Goal: Task Accomplishment & Management: Manage account settings

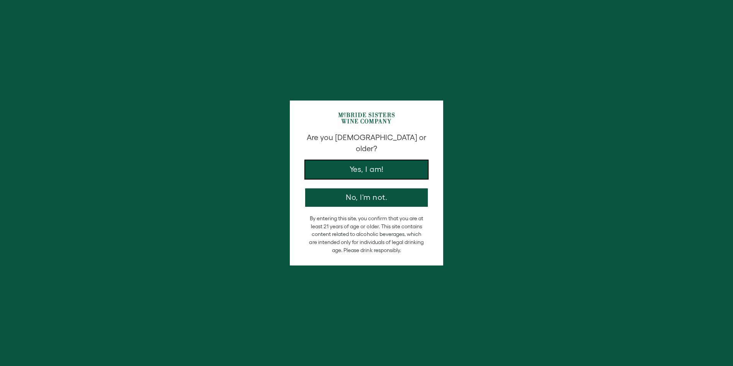
click at [386, 160] on button "Yes, I am!" at bounding box center [366, 169] width 123 height 18
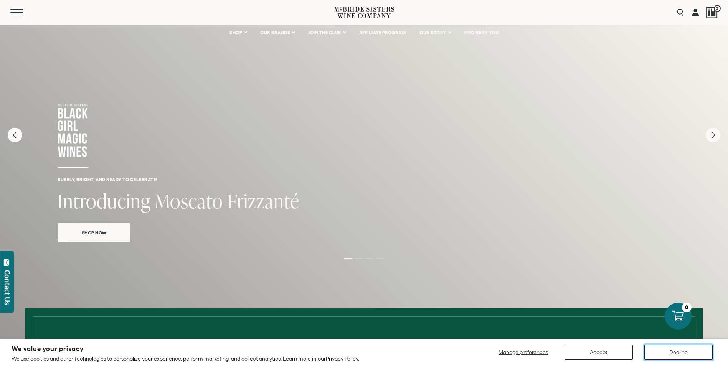
click at [674, 354] on button "Decline" at bounding box center [678, 352] width 68 height 15
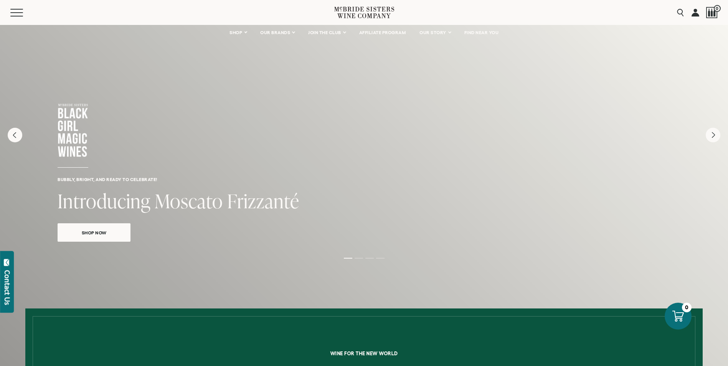
click at [698, 16] on link at bounding box center [695, 12] width 8 height 25
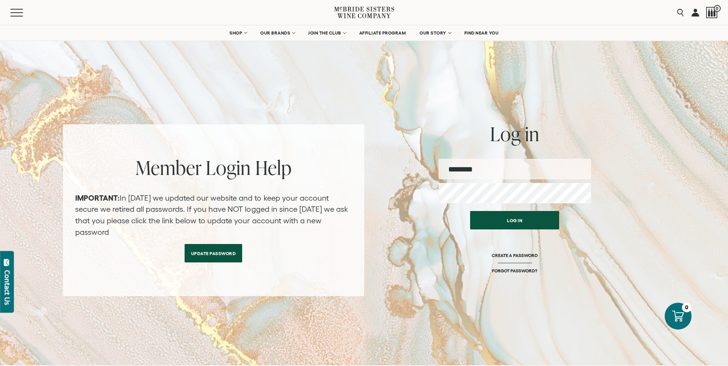
type input "**********"
click at [532, 217] on button "Log in" at bounding box center [514, 218] width 89 height 18
click at [520, 217] on button "Log in" at bounding box center [514, 218] width 89 height 18
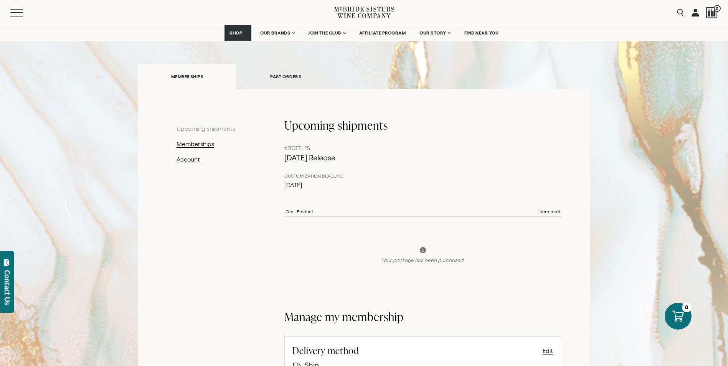
scroll to position [77, 0]
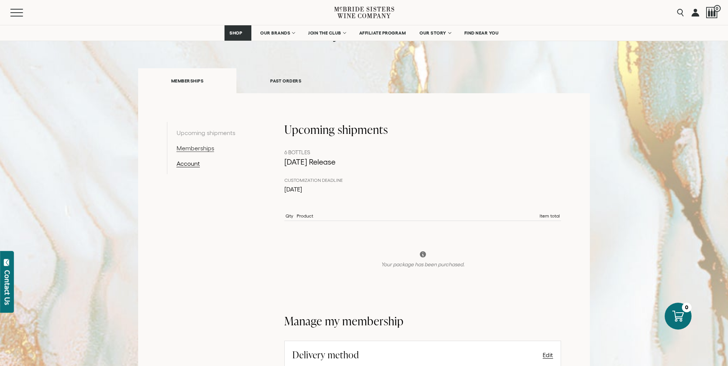
click at [206, 150] on link "Memberships" at bounding box center [215, 147] width 79 height 9
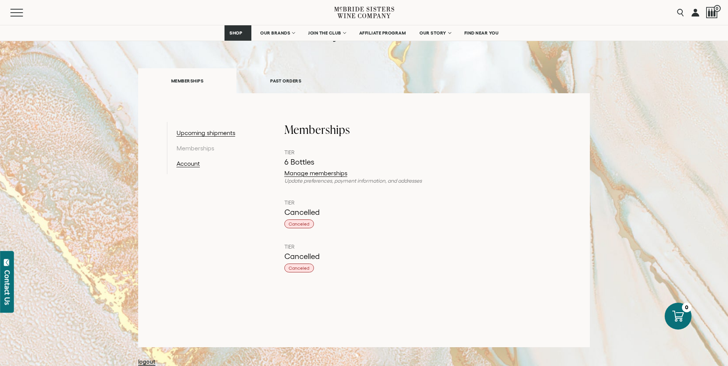
click at [694, 14] on link at bounding box center [695, 12] width 8 height 25
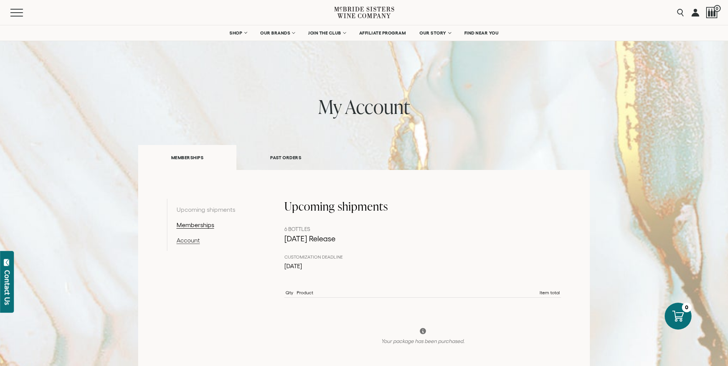
click at [178, 239] on link "Account" at bounding box center [215, 240] width 79 height 9
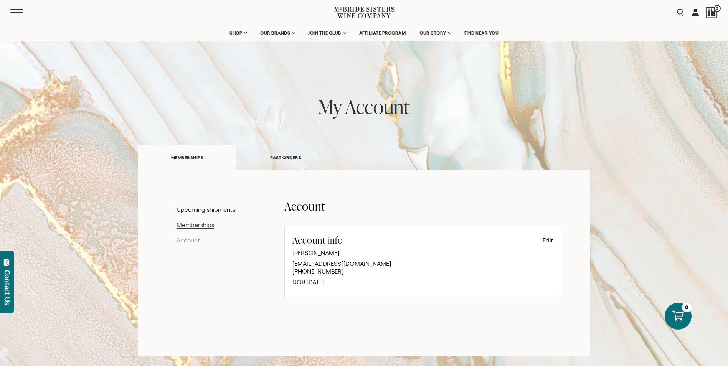
click at [187, 226] on link "Memberships" at bounding box center [215, 224] width 79 height 9
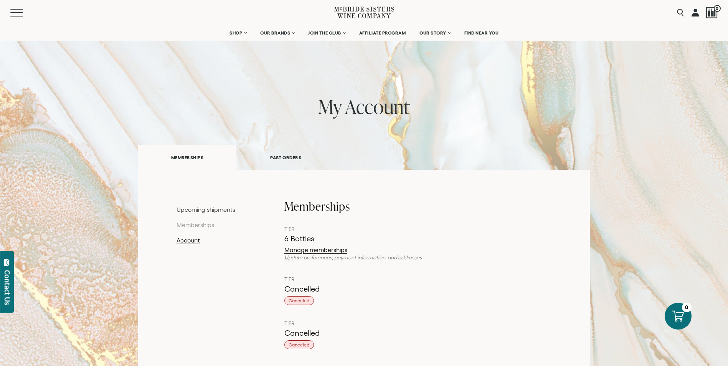
click at [219, 208] on link "Upcoming shipments" at bounding box center [215, 209] width 79 height 9
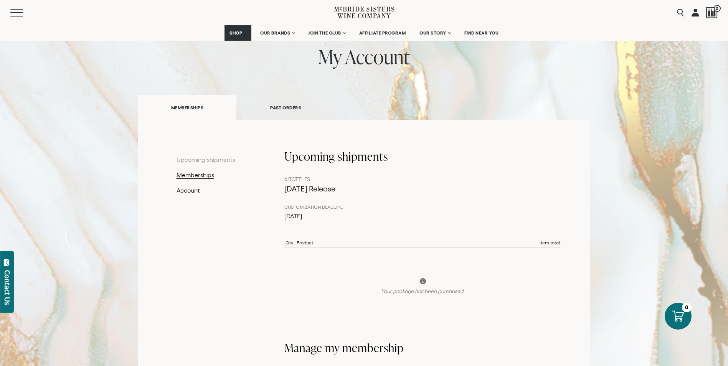
scroll to position [38, 0]
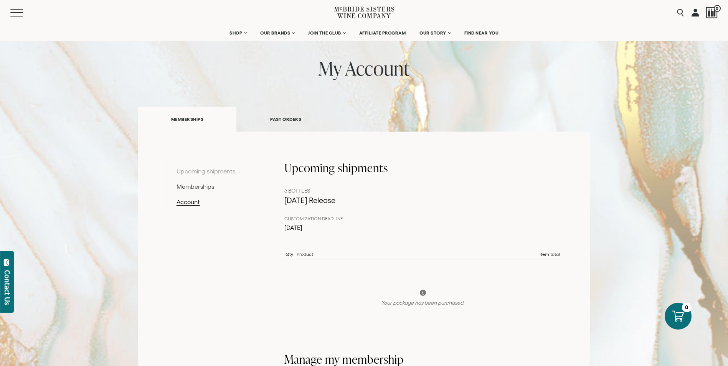
click at [197, 182] on link "Memberships" at bounding box center [215, 186] width 79 height 9
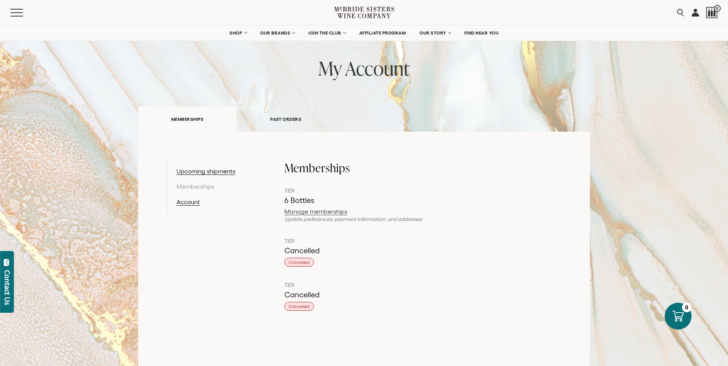
click at [336, 211] on link "Manage memberships" at bounding box center [422, 211] width 277 height 6
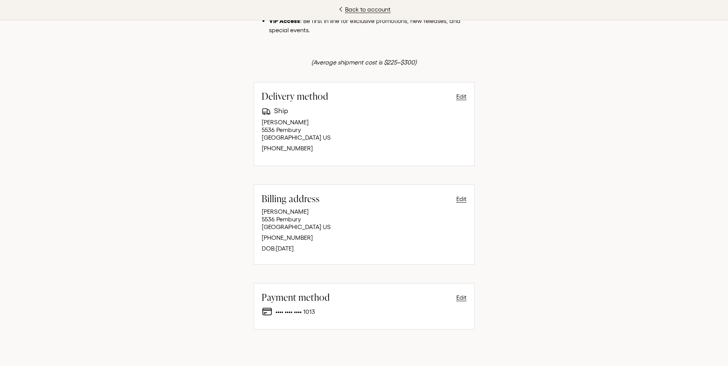
scroll to position [217, 0]
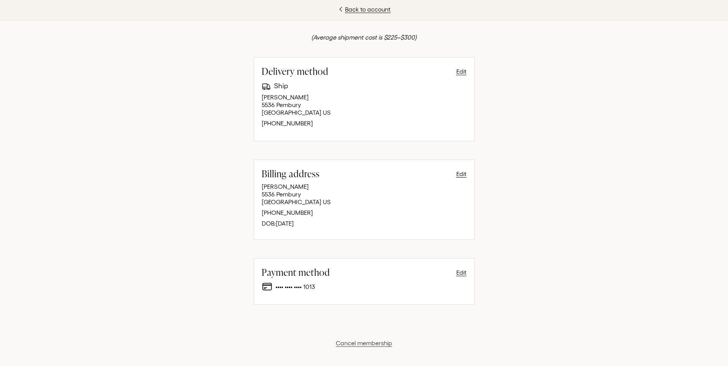
click at [357, 341] on button "Cancel membership" at bounding box center [364, 342] width 56 height 9
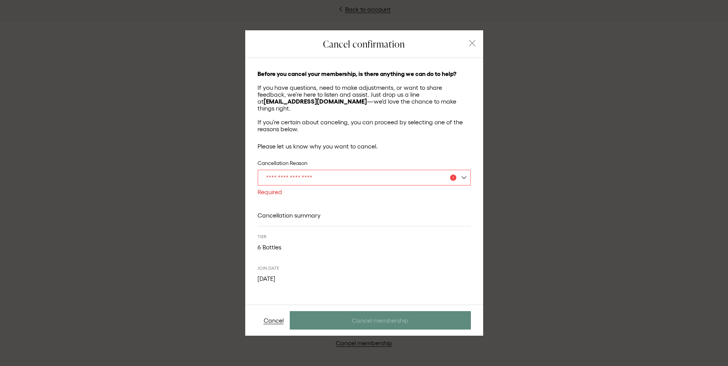
click at [453, 176] on select "**********" at bounding box center [363, 178] width 213 height 16
select select "*****"
click at [257, 170] on select "**********" at bounding box center [363, 178] width 213 height 16
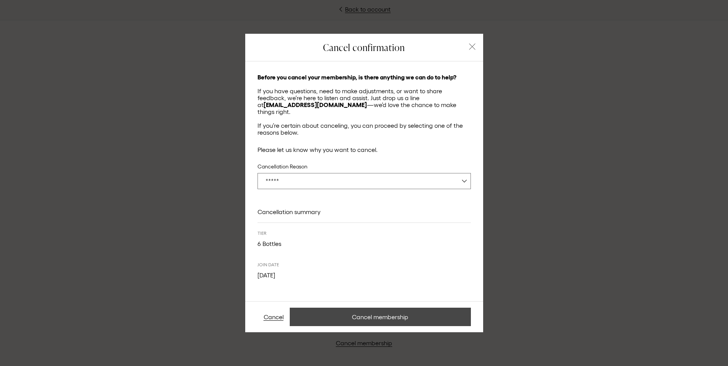
click at [396, 314] on button "Cancel membership" at bounding box center [380, 317] width 181 height 18
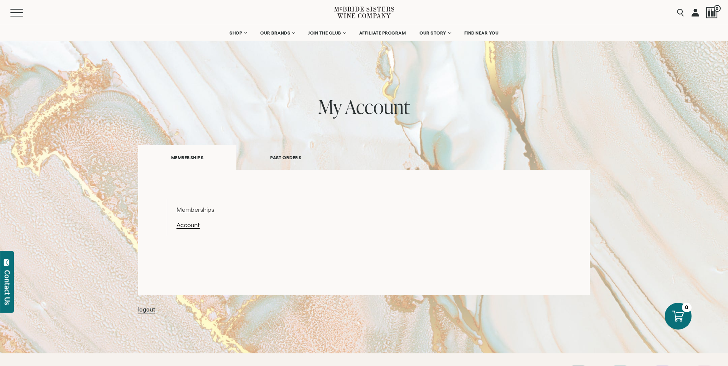
click at [204, 210] on link "Memberships" at bounding box center [215, 209] width 79 height 9
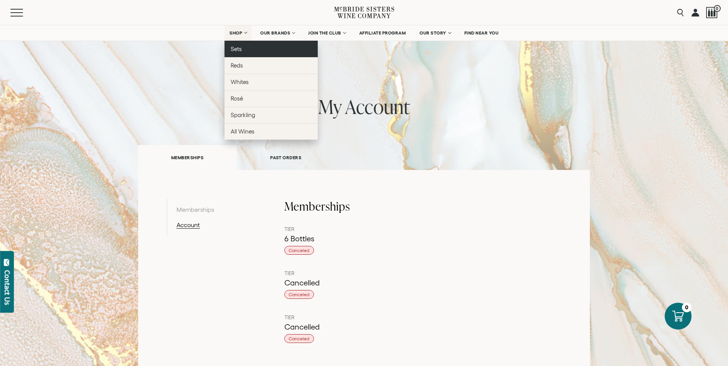
click at [239, 44] on link "Sets" at bounding box center [270, 49] width 93 height 16
